Goal: Complete application form

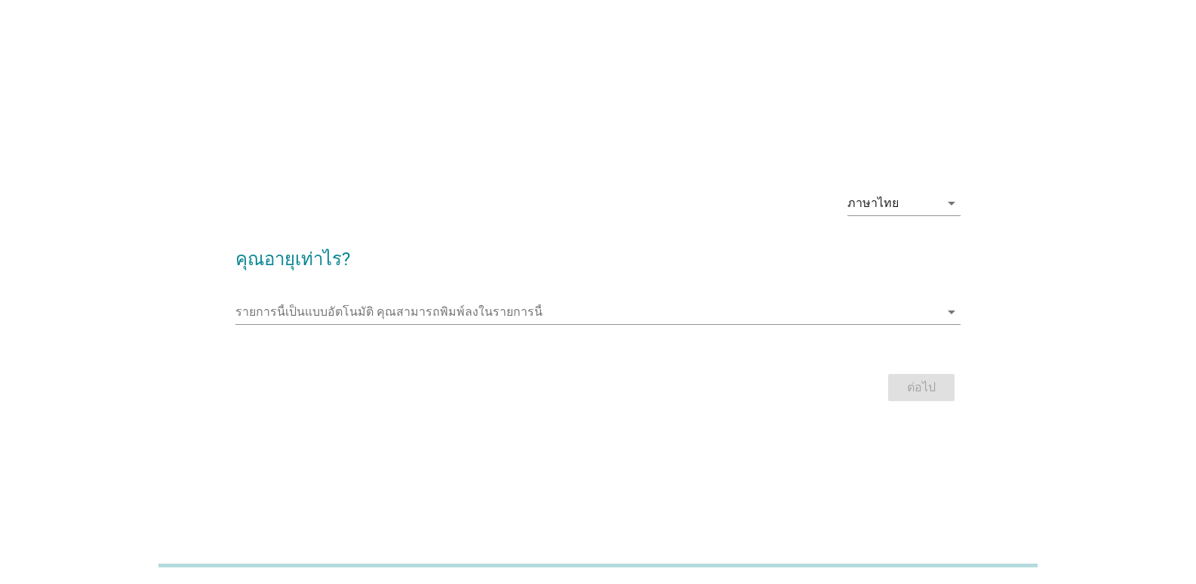
click at [508, 330] on div at bounding box center [598, 334] width 725 height 9
click at [519, 316] on input "รายการนี้เป็นแบบอัตโนมัติ คุณสามารถพิมพ์ลงในรายการนี้" at bounding box center [588, 312] width 704 height 24
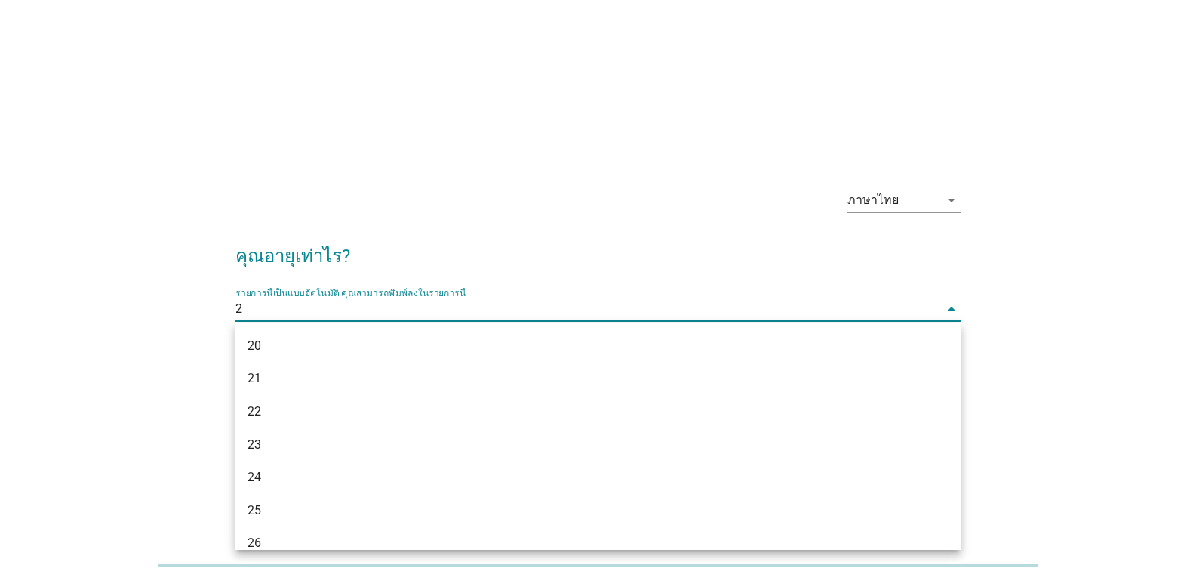
type input "22"
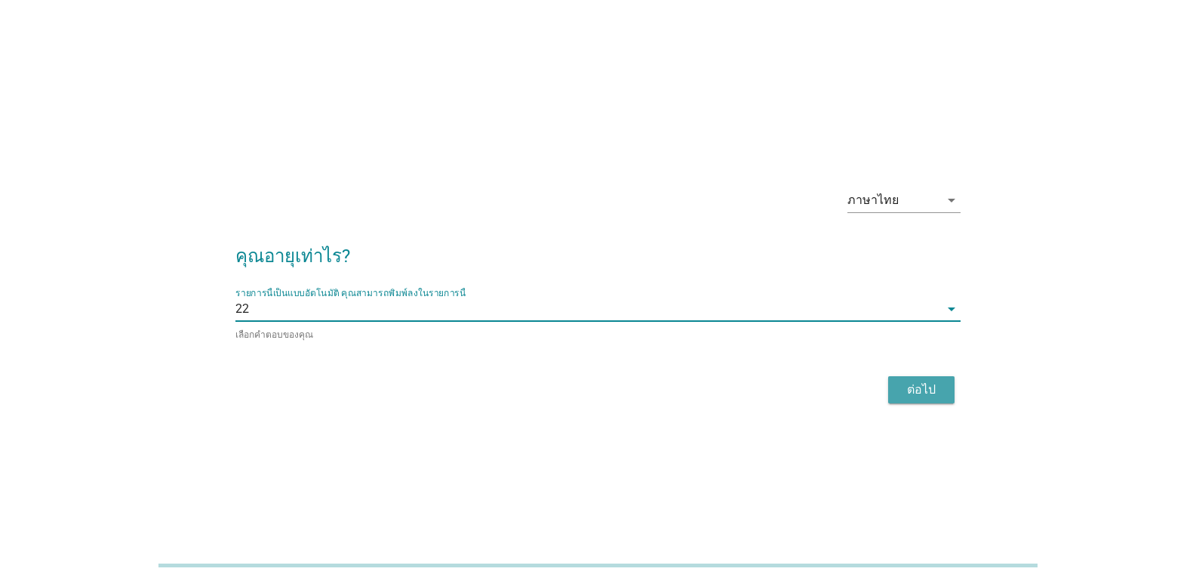
click at [922, 386] on div "ต่อไป" at bounding box center [922, 389] width 42 height 18
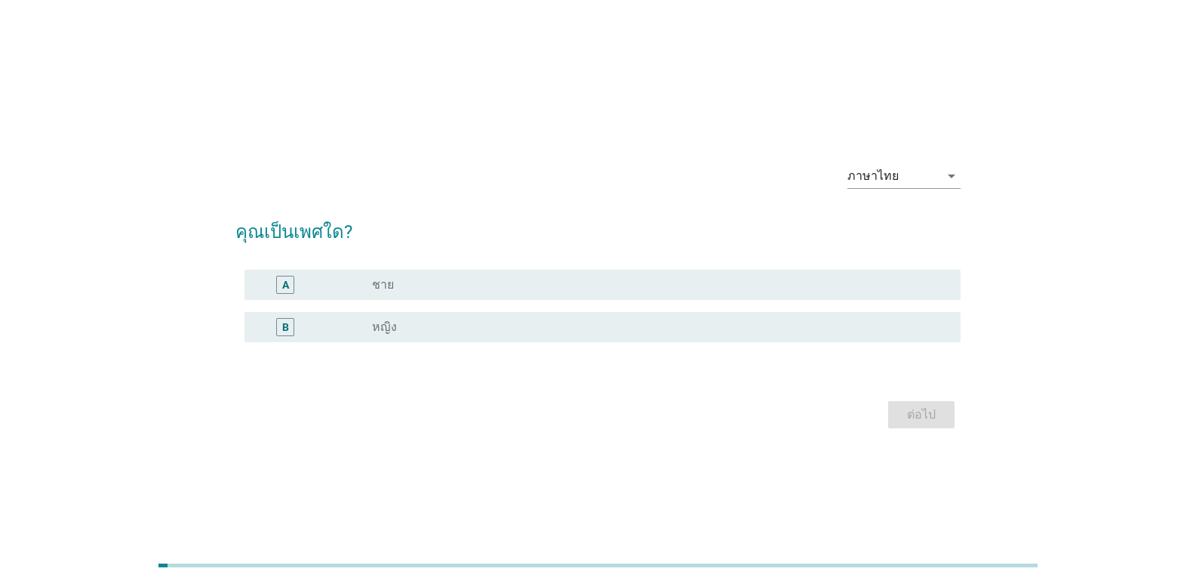
click at [586, 336] on div "B radio_button_unchecked หญิง" at bounding box center [603, 327] width 716 height 30
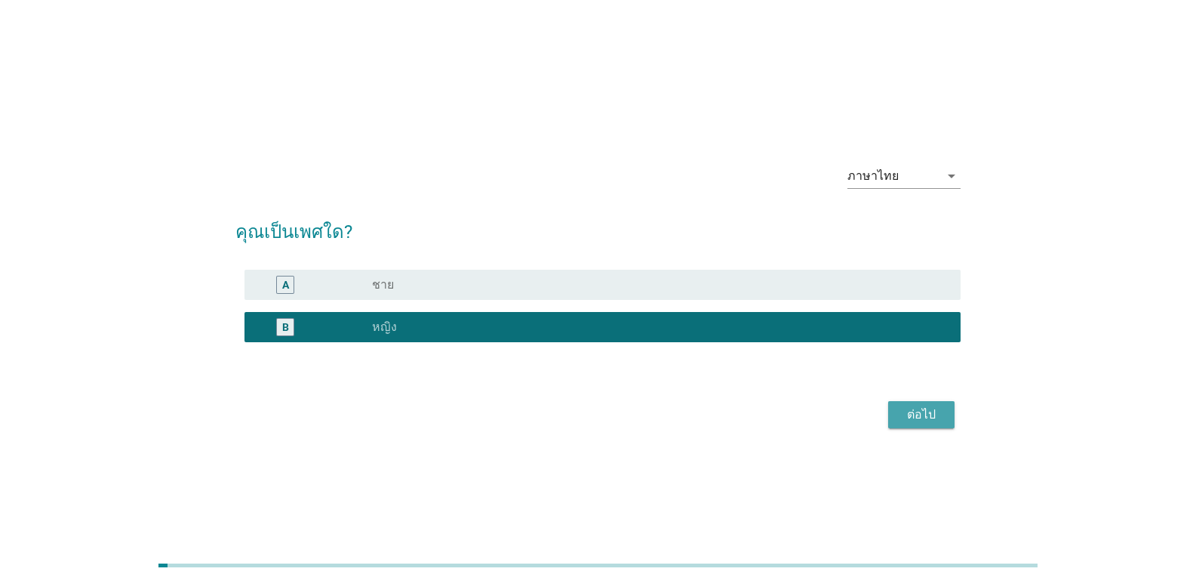
click at [906, 408] on div "ต่อไป" at bounding box center [922, 414] width 42 height 18
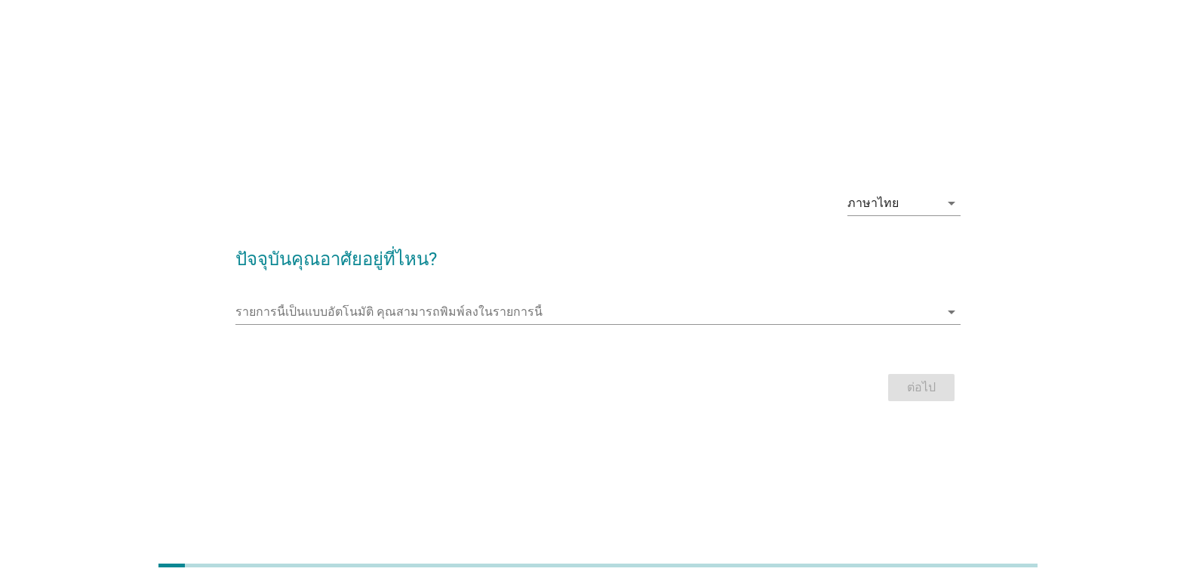
click at [845, 294] on div "รายการนี้เป็นแบบอัตโนมัติ [PERSON_NAME]พิมพ์ลงในรายการนี้ arrow_drop_down" at bounding box center [598, 315] width 725 height 48
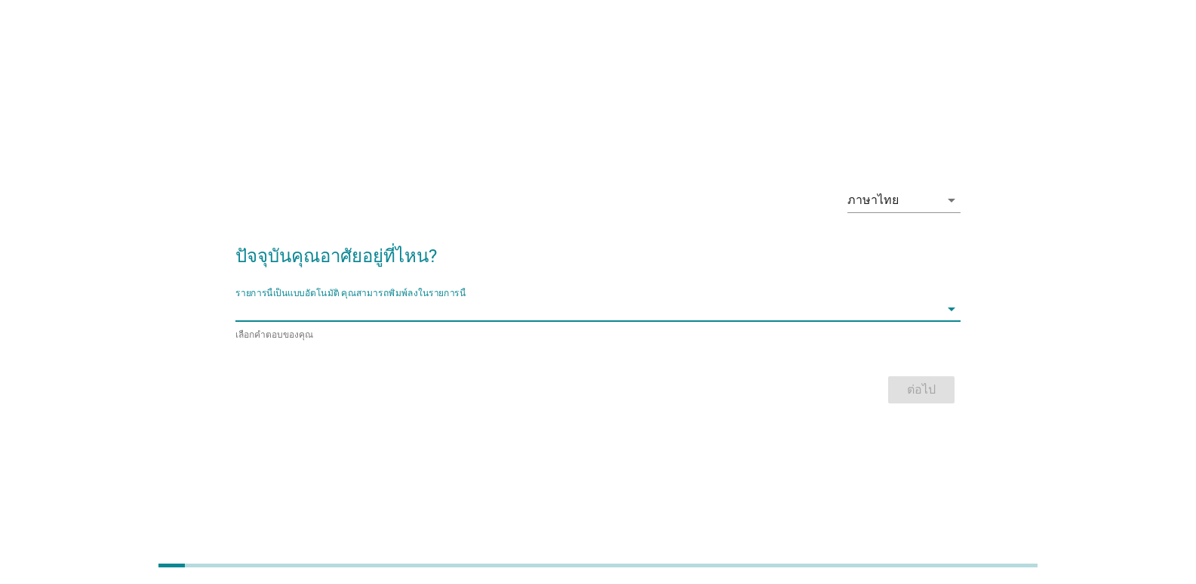
click at [826, 316] on input "รายการนี้เป็นแบบอัตโนมัติ คุณสามารถพิมพ์ลงในรายการนี้" at bounding box center [588, 309] width 704 height 24
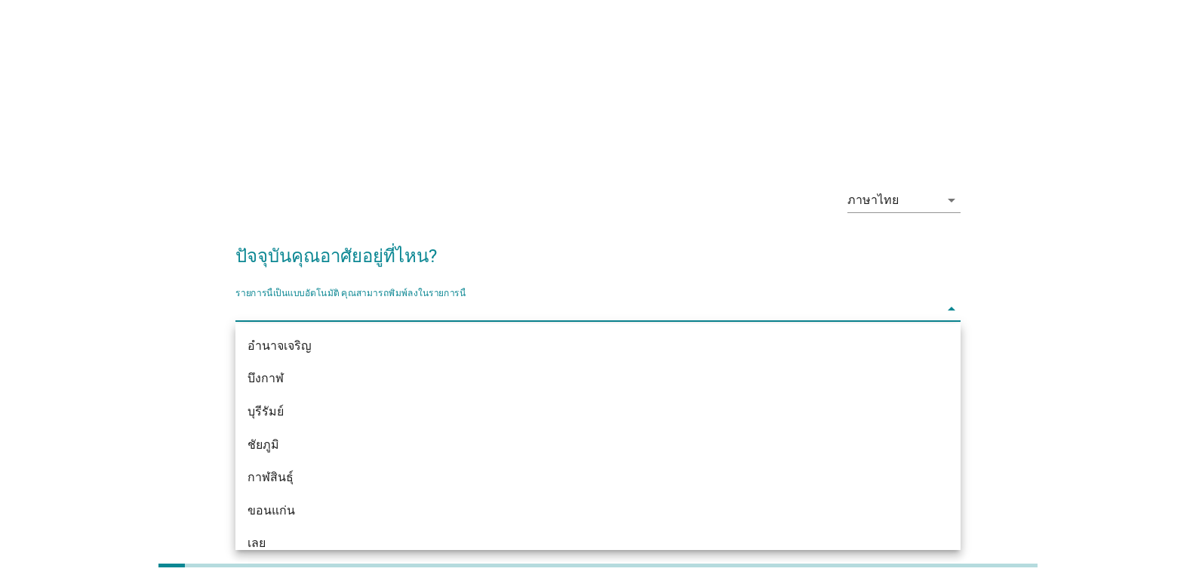
click at [476, 447] on div "ชัยภูมิ" at bounding box center [569, 445] width 643 height 18
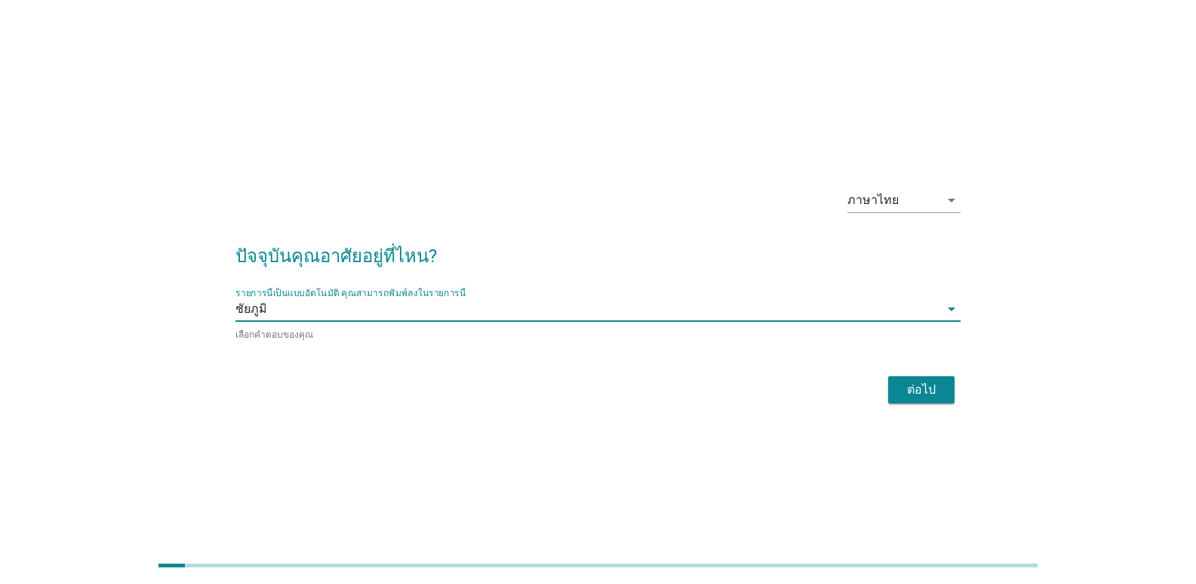
click at [930, 405] on div "ต่อไป" at bounding box center [598, 389] width 725 height 36
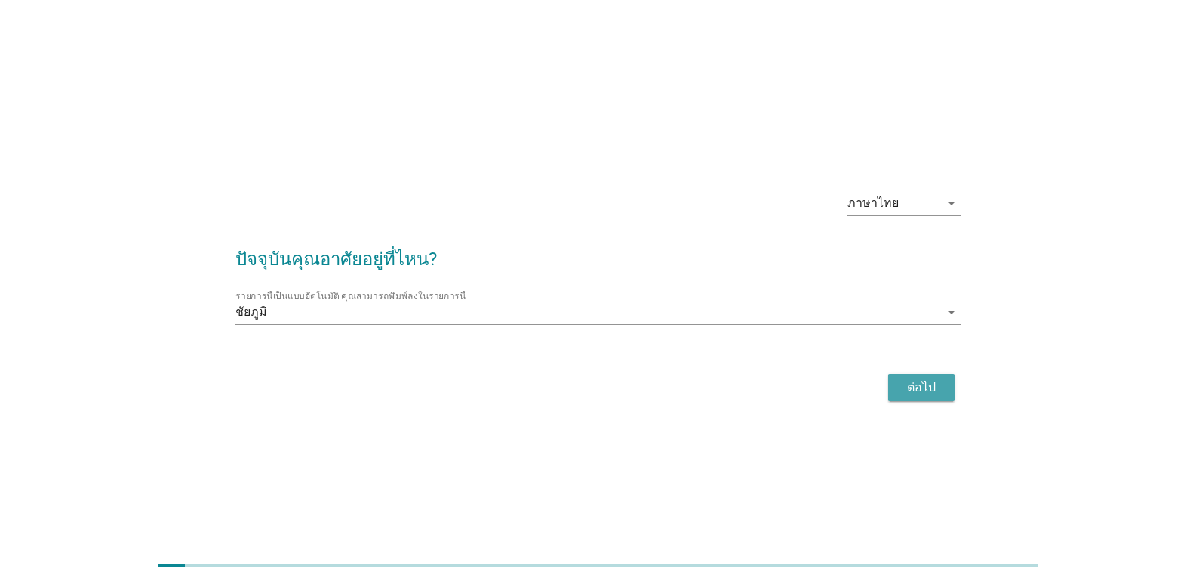
click at [942, 385] on div "ต่อไป" at bounding box center [922, 387] width 42 height 18
